Goal: Communication & Community: Participate in discussion

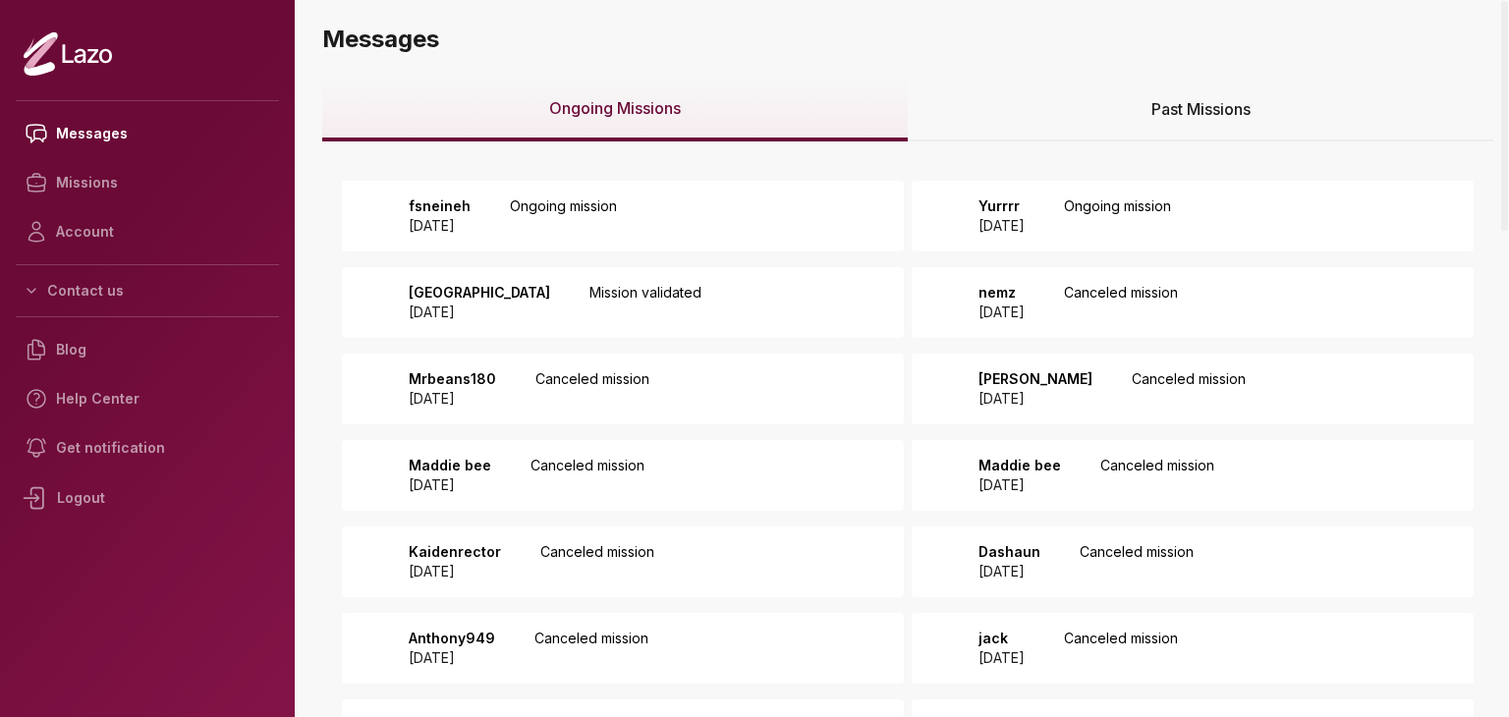
click at [556, 184] on div "fsneineh 2025 September 15 Ongoing mission" at bounding box center [623, 216] width 562 height 71
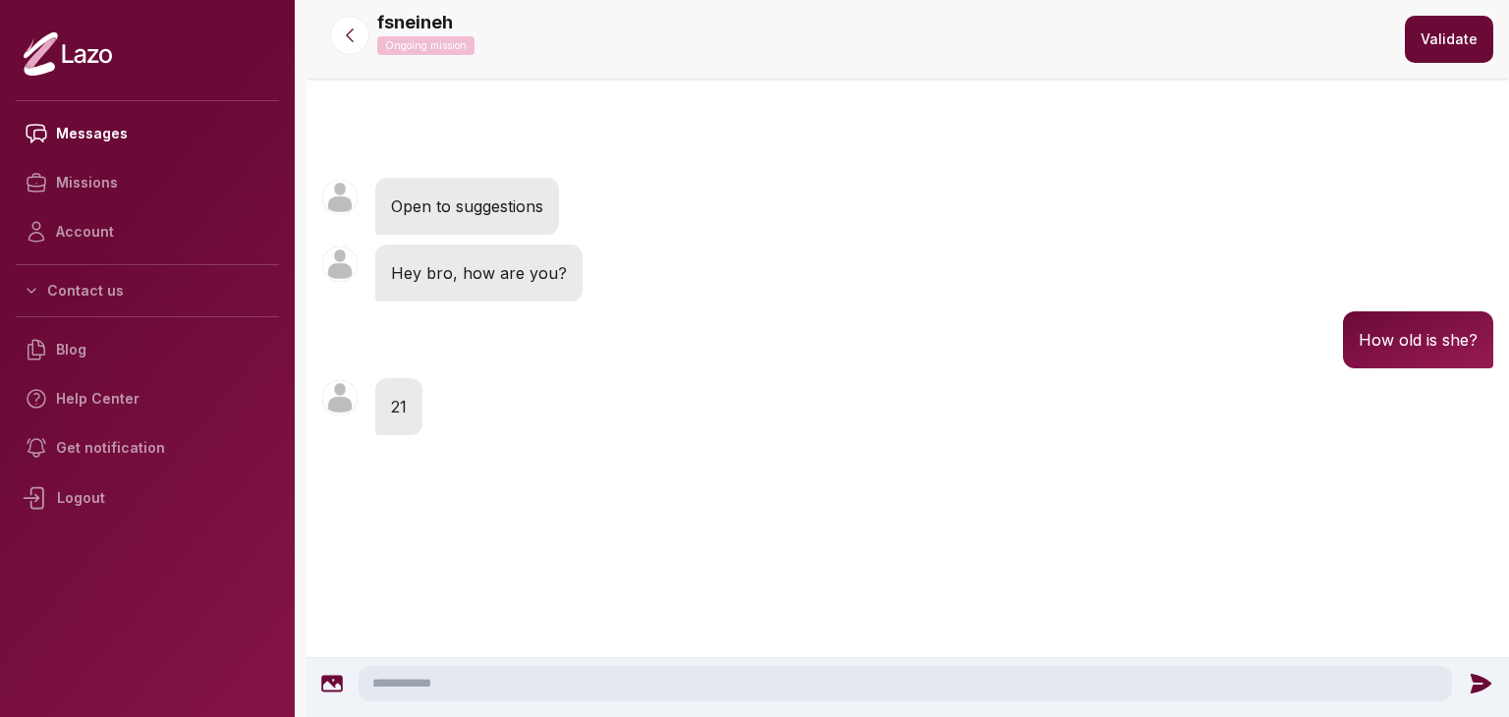
click at [703, 689] on textarea at bounding box center [905, 683] width 1093 height 35
type textarea "**********"
click at [1477, 679] on icon at bounding box center [1484, 684] width 21 height 20
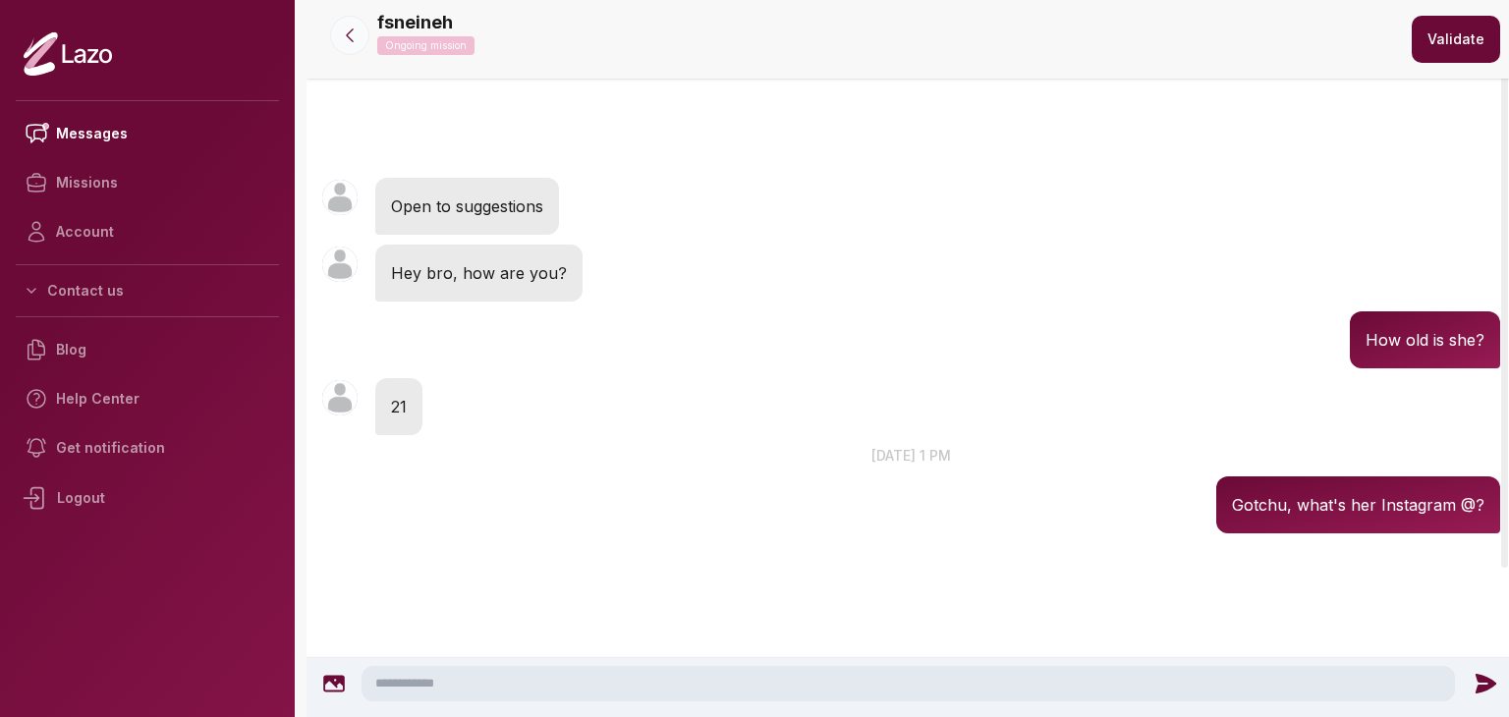
click at [355, 32] on icon at bounding box center [350, 36] width 20 height 20
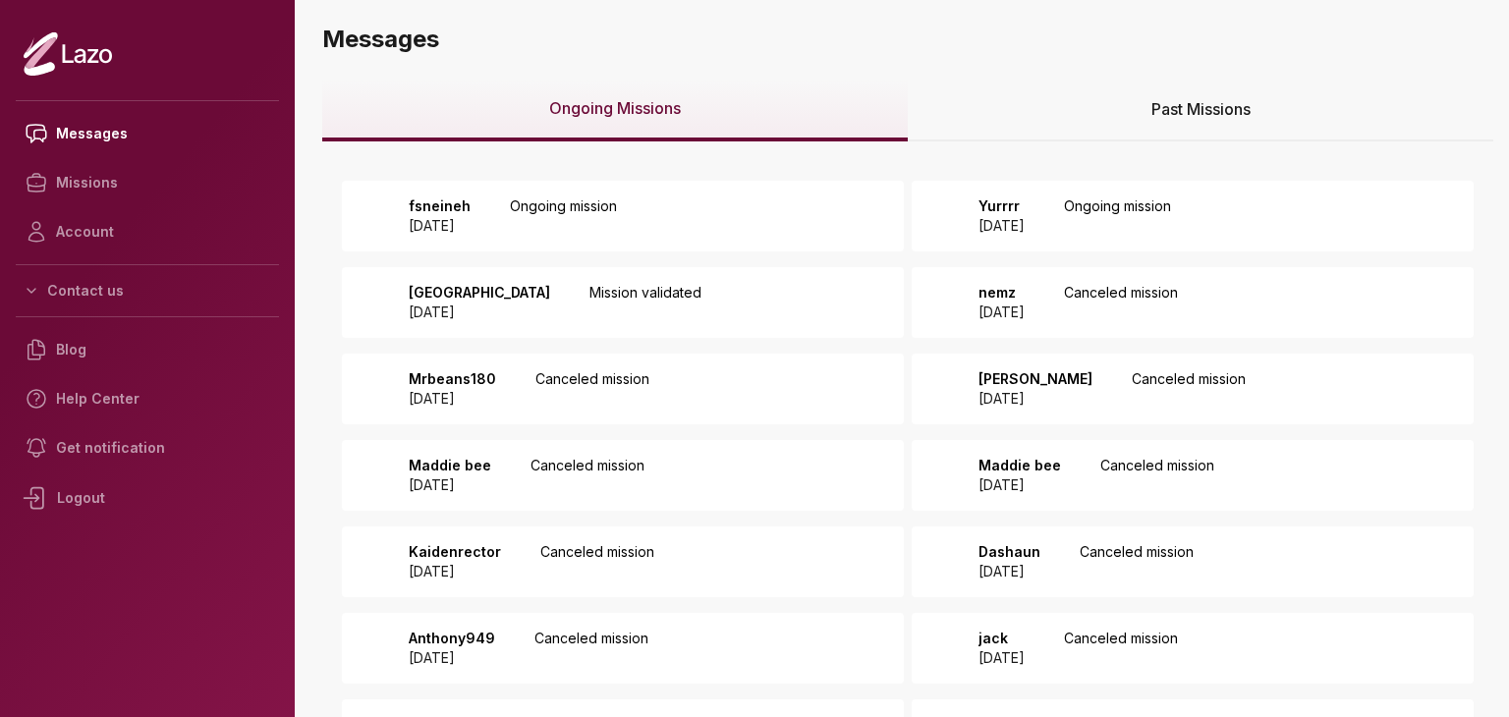
click at [1025, 213] on p "Yurrrr" at bounding box center [1001, 206] width 46 height 20
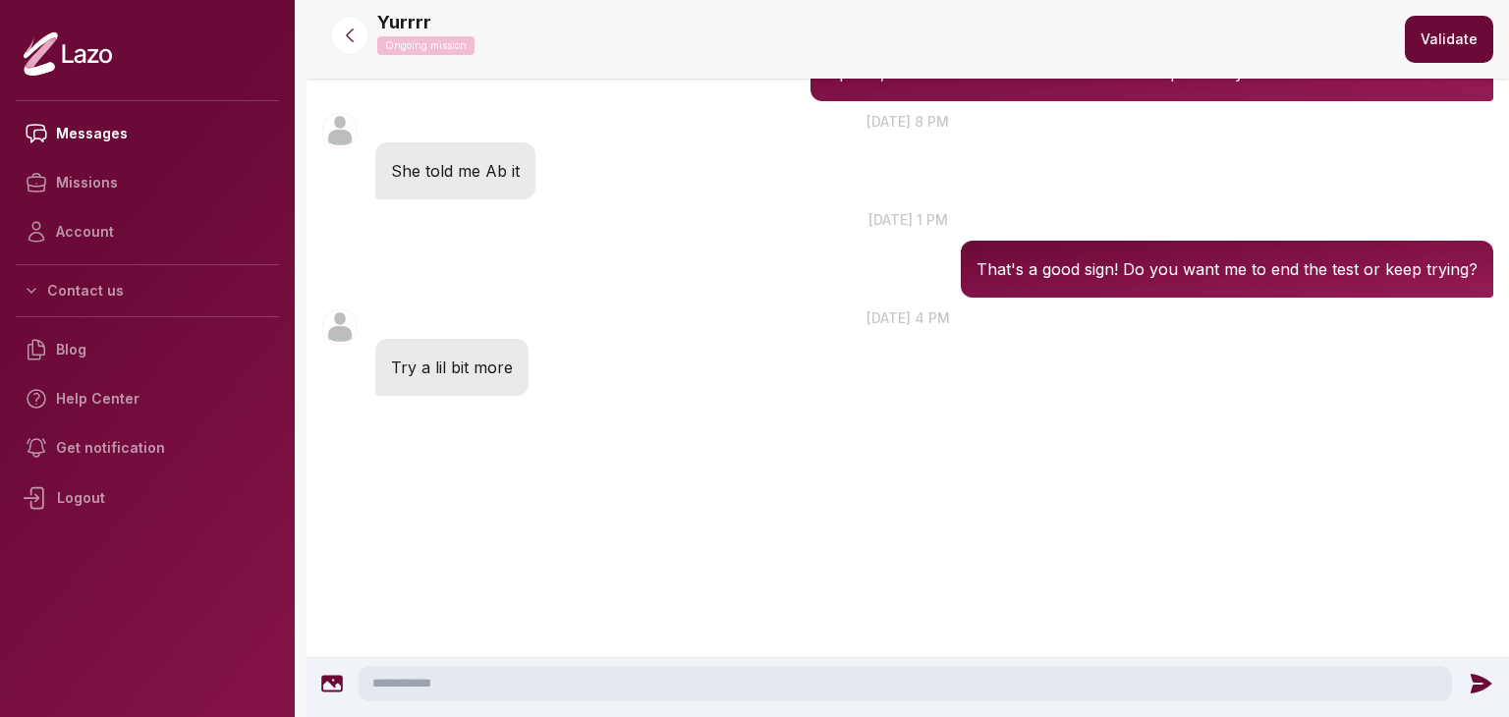
scroll to position [1170, 0]
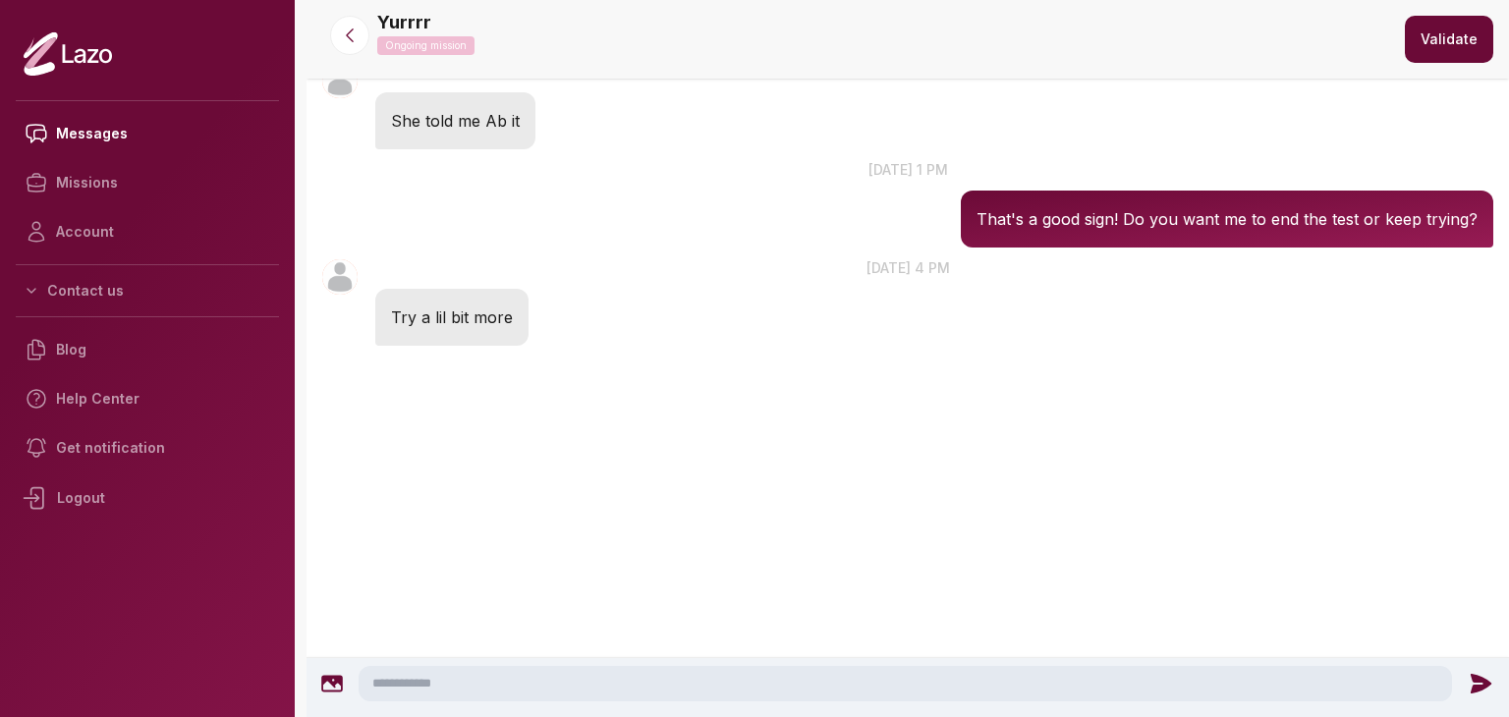
click at [612, 681] on textarea at bounding box center [905, 683] width 1093 height 35
type textarea "**********"
click at [1480, 674] on icon at bounding box center [1486, 684] width 26 height 26
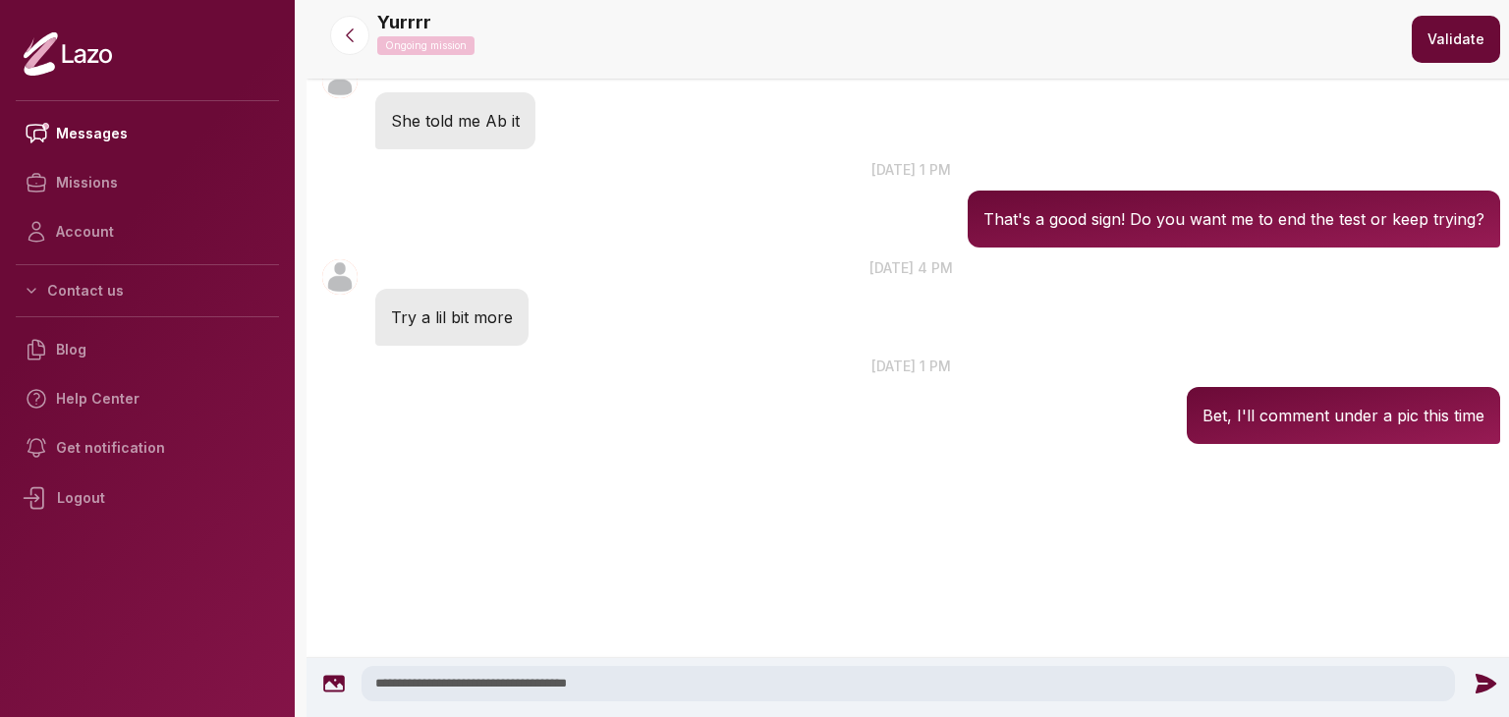
scroll to position [1059, 0]
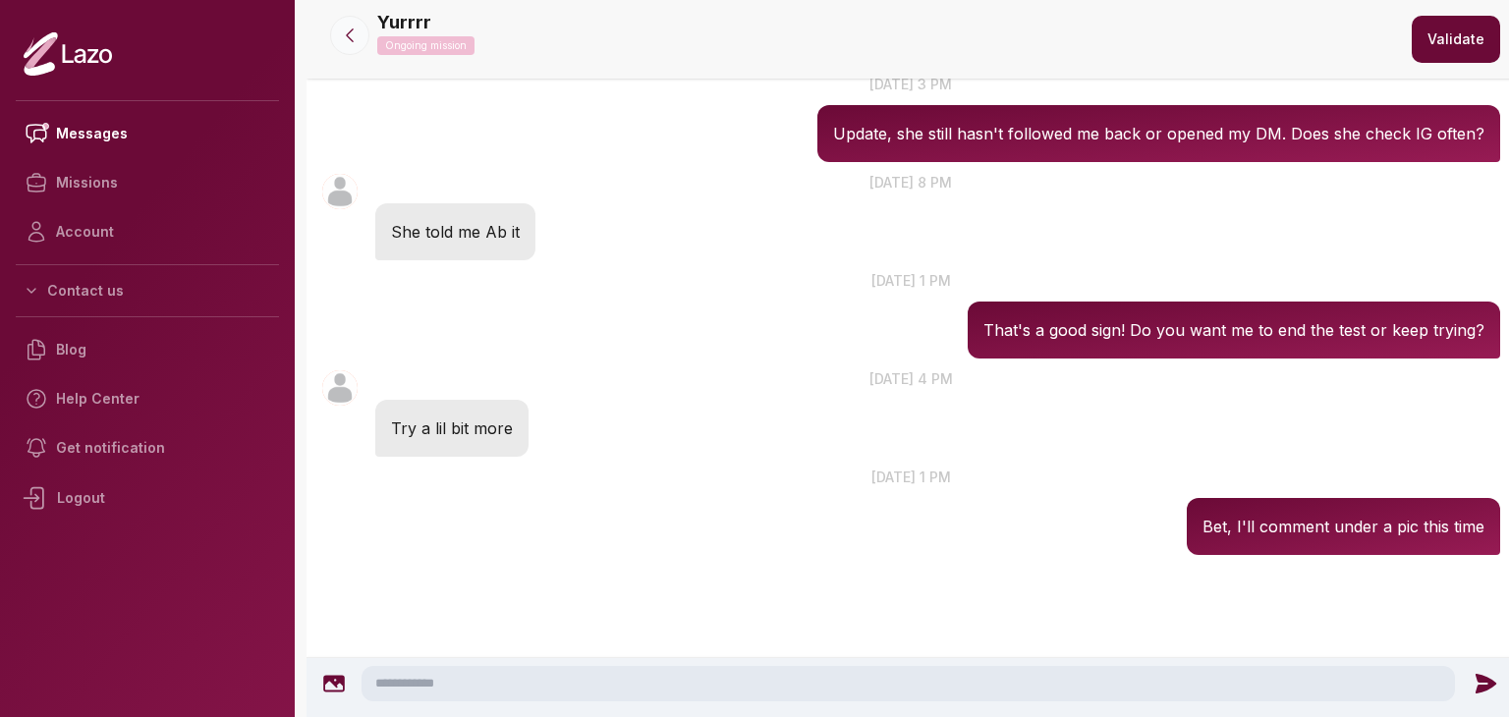
click at [345, 25] on button at bounding box center [349, 35] width 39 height 39
